Goal: Task Accomplishment & Management: Complete application form

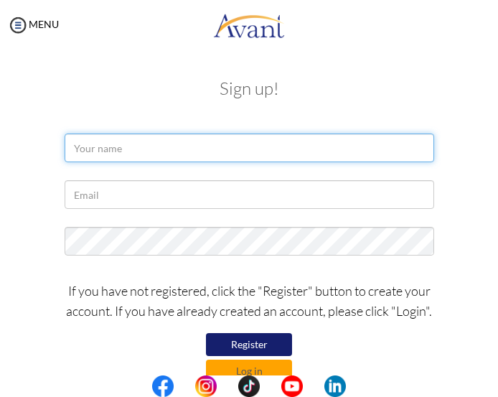
click at [250, 139] on input "text" at bounding box center [249, 147] width 369 height 29
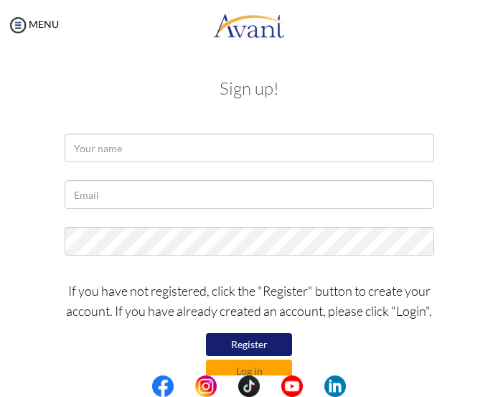
click at [265, 342] on button "Register" at bounding box center [249, 344] width 86 height 23
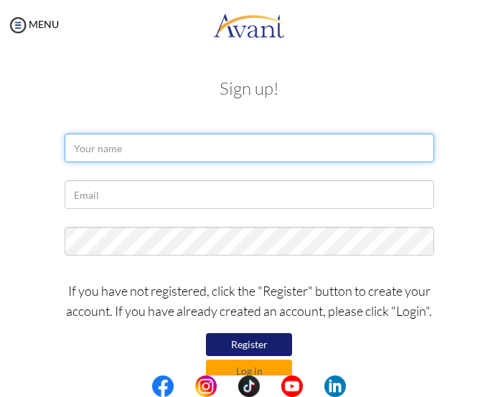
click at [251, 151] on input "text" at bounding box center [249, 147] width 369 height 29
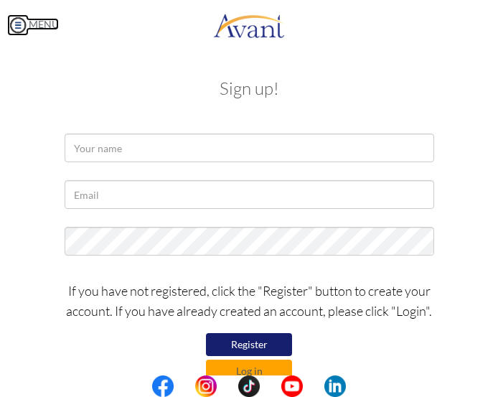
click at [22, 27] on img at bounding box center [18, 25] width 22 height 22
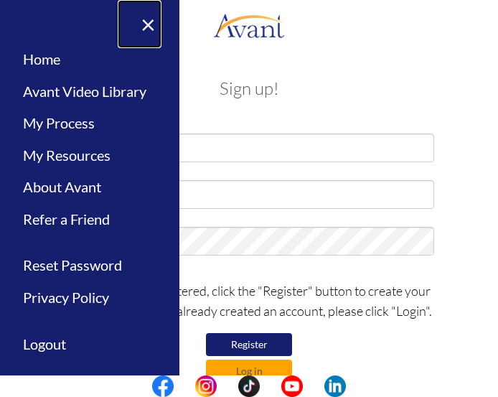
click at [130, 20] on link "×" at bounding box center [140, 24] width 44 height 48
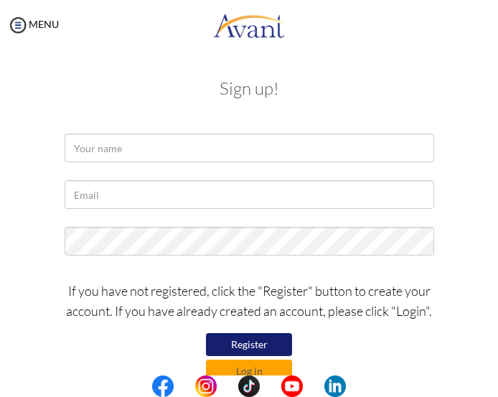
click at [255, 347] on button "Register" at bounding box center [249, 344] width 86 height 23
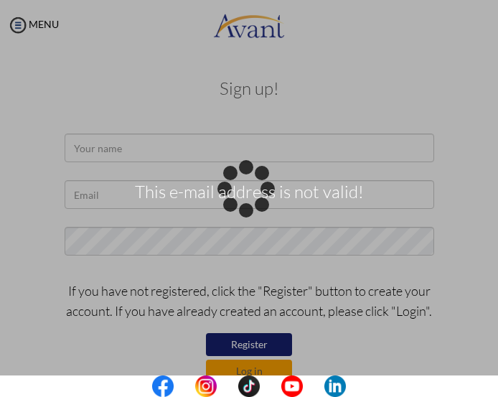
click at [259, 189] on div "This e-mail address is not valid!" at bounding box center [249, 199] width 20 height 20
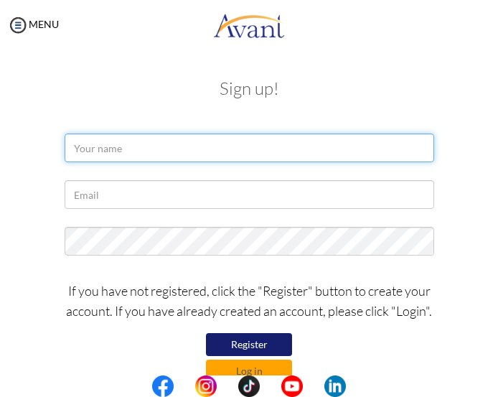
click at [256, 141] on input "text" at bounding box center [249, 147] width 369 height 29
type input "[PERSON_NAME] [PERSON_NAME]"
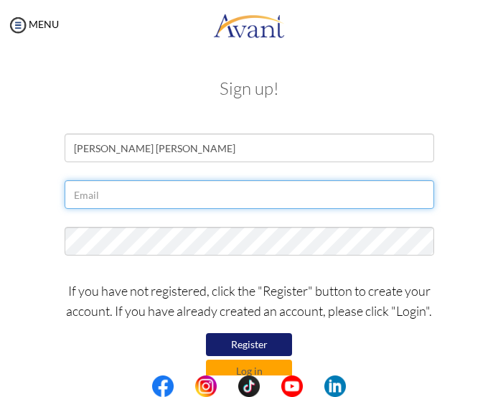
click at [298, 206] on input "text" at bounding box center [249, 194] width 369 height 29
type input "[EMAIL_ADDRESS][DOMAIN_NAME]"
